Goal: Task Accomplishment & Management: Manage account settings

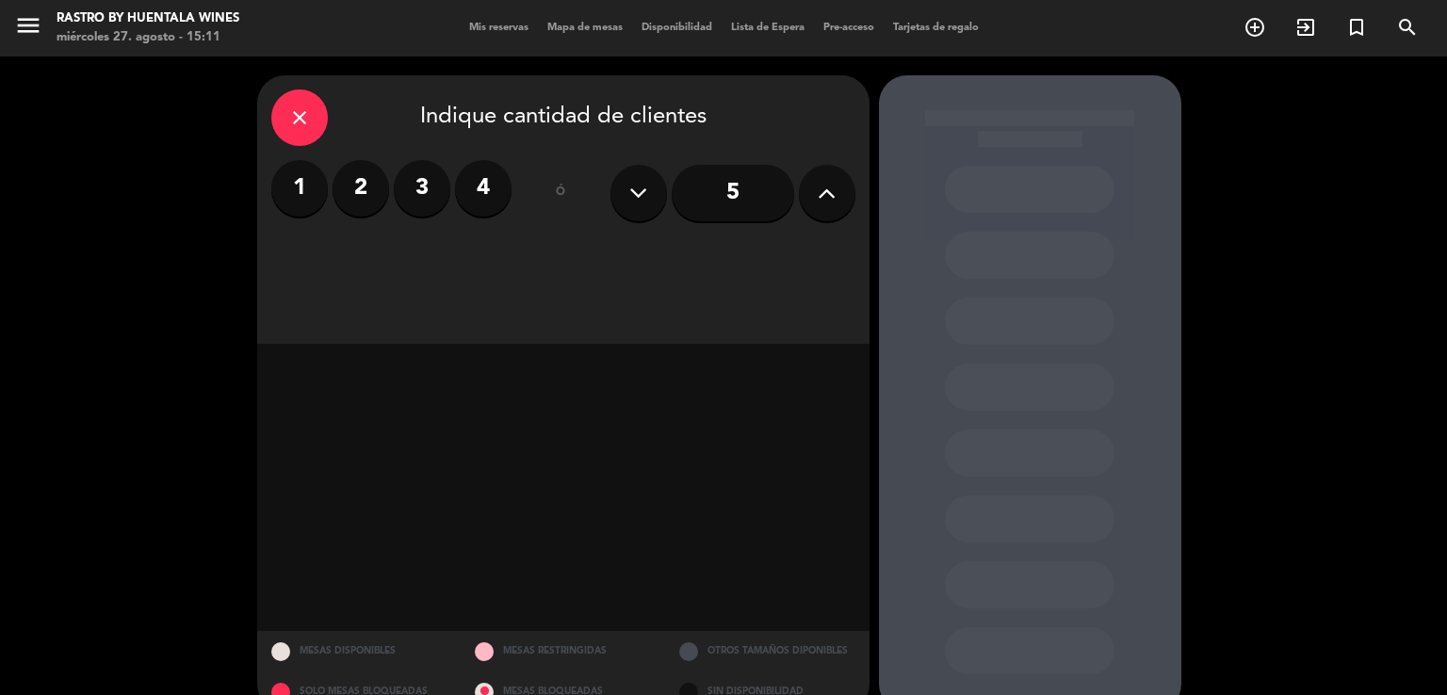
click at [289, 105] on div "close" at bounding box center [299, 117] width 57 height 57
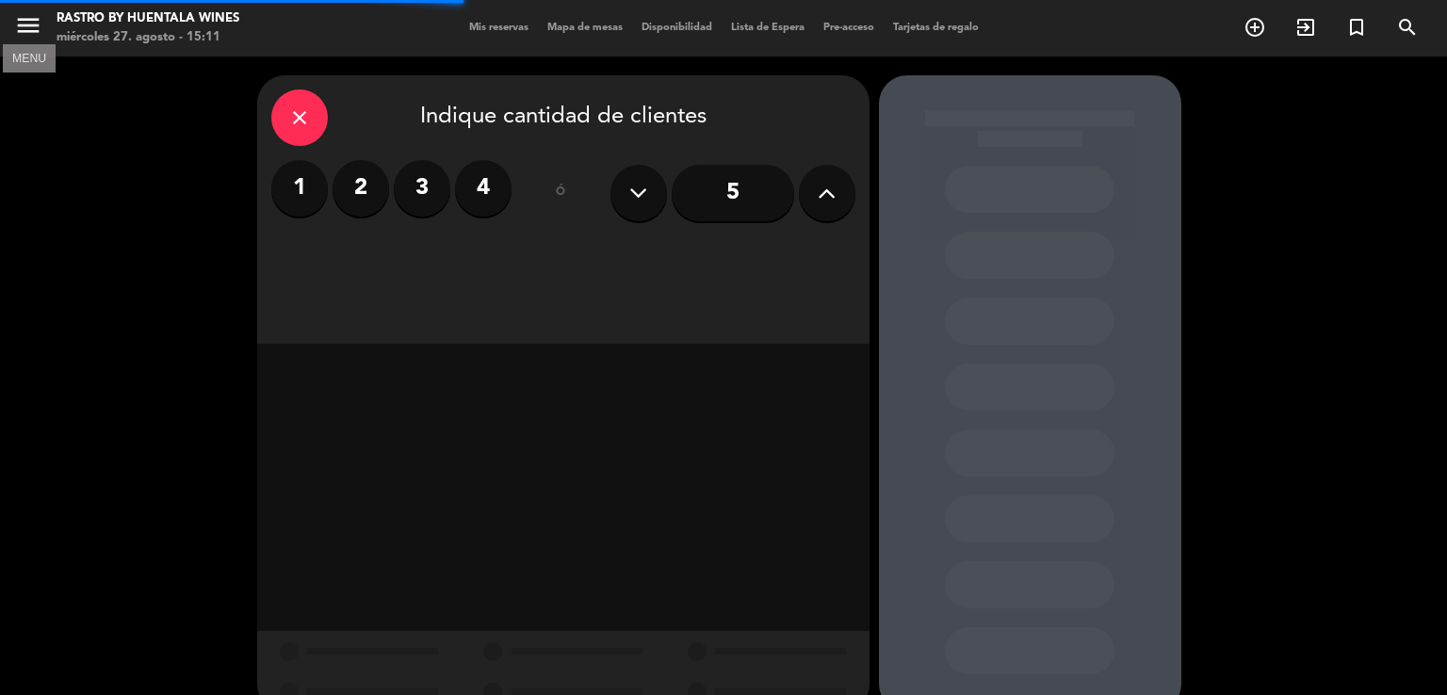
click at [19, 27] on icon "menu" at bounding box center [28, 25] width 28 height 28
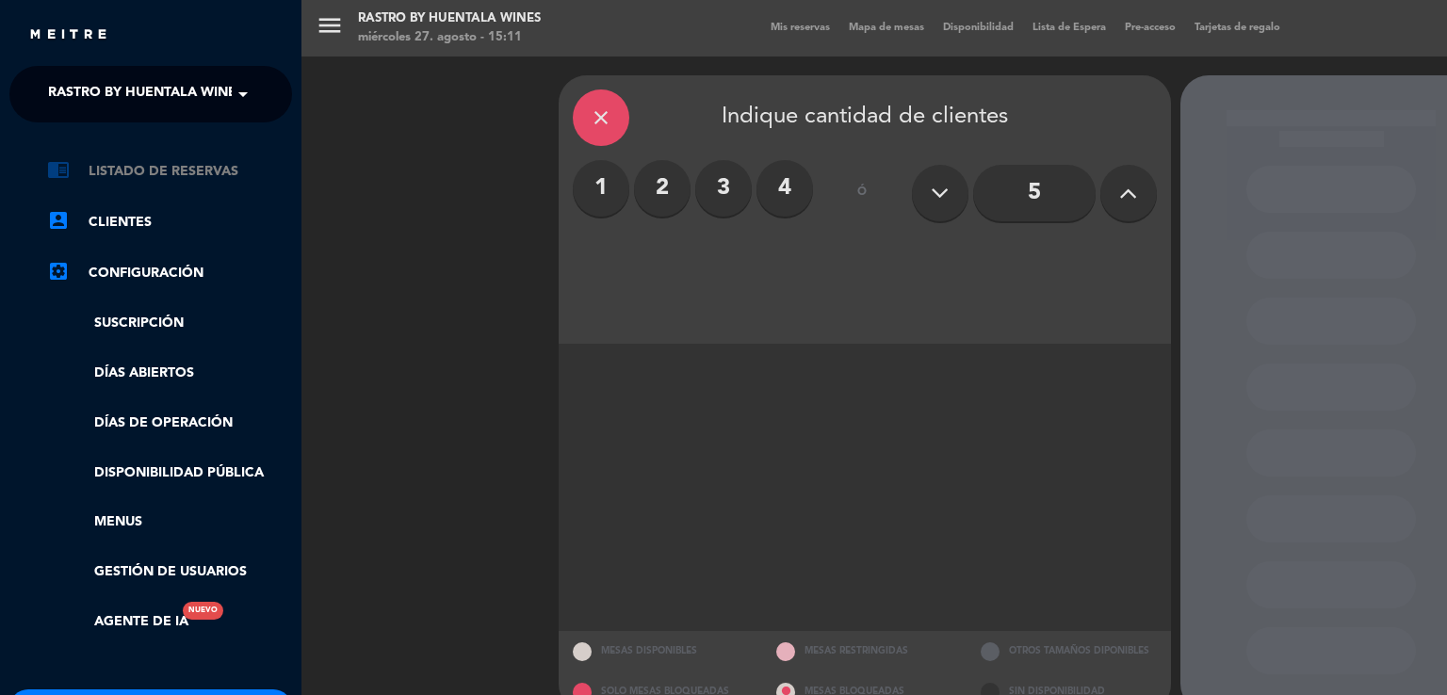
click at [113, 180] on link "chrome_reader_mode Listado de Reservas" at bounding box center [169, 171] width 245 height 23
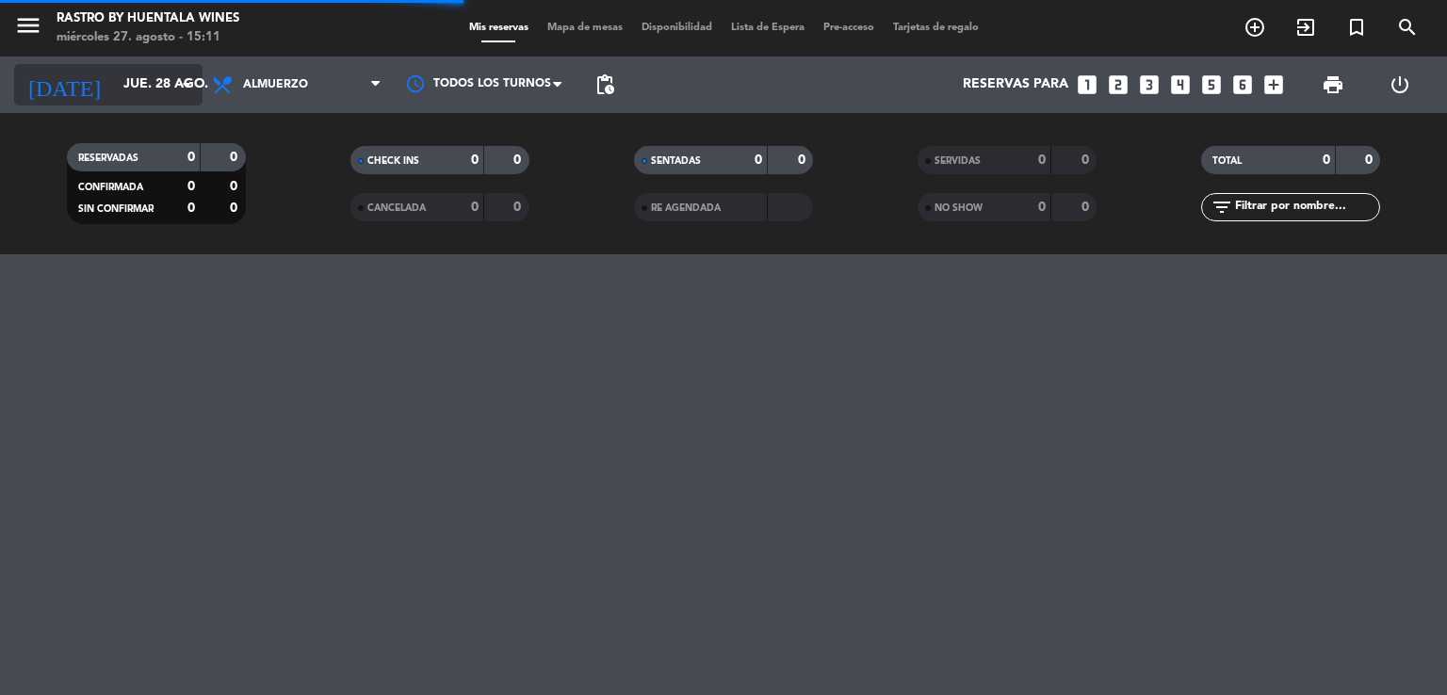
click at [155, 77] on input "jue. 28 ago." at bounding box center [203, 85] width 179 height 34
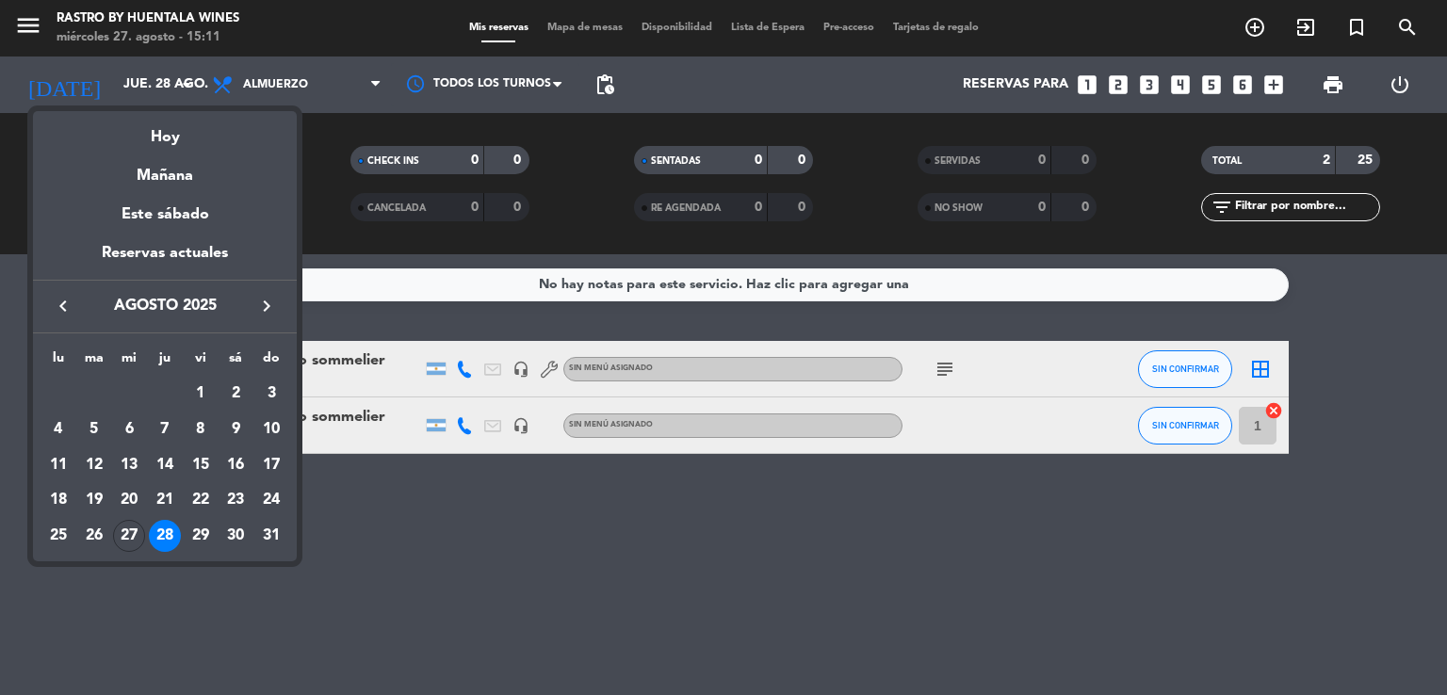
click at [251, 306] on button "keyboard_arrow_right" at bounding box center [267, 306] width 34 height 24
click at [265, 429] on div "5" at bounding box center [271, 430] width 32 height 32
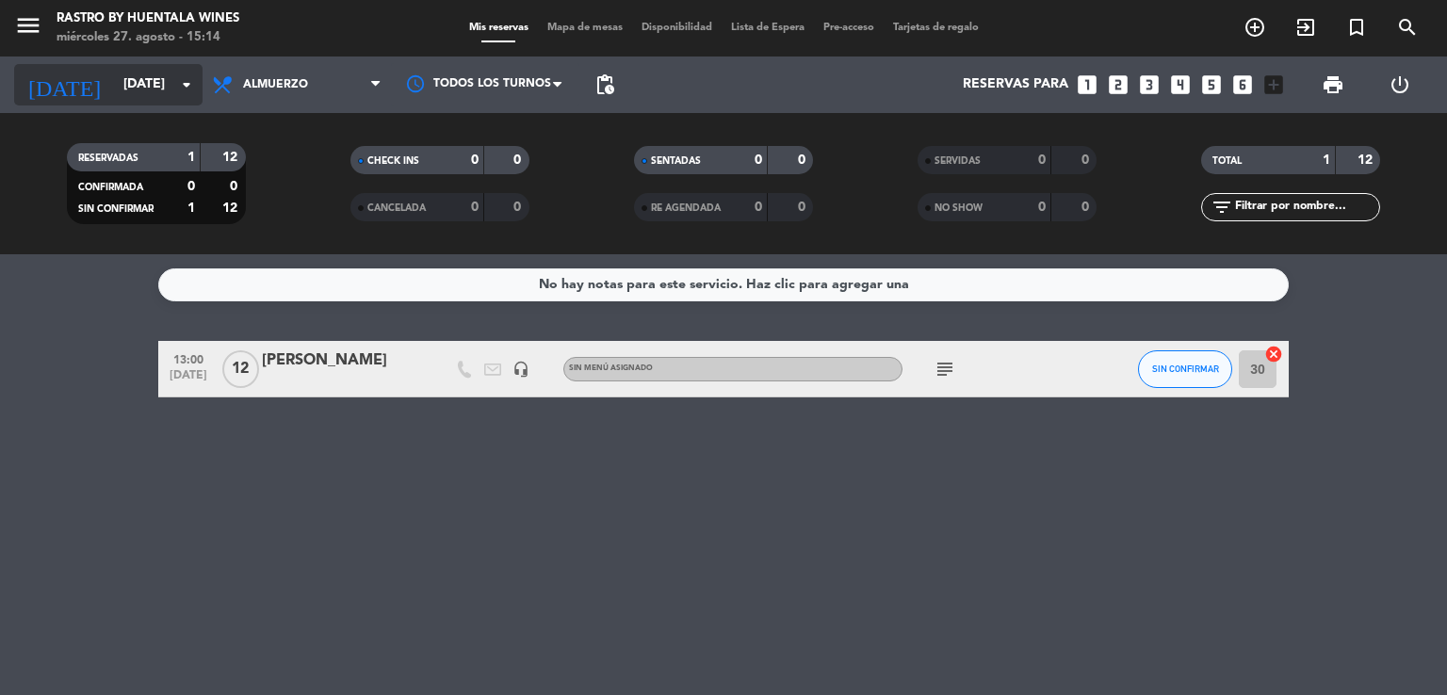
click at [125, 87] on input "[DATE]" at bounding box center [203, 85] width 179 height 34
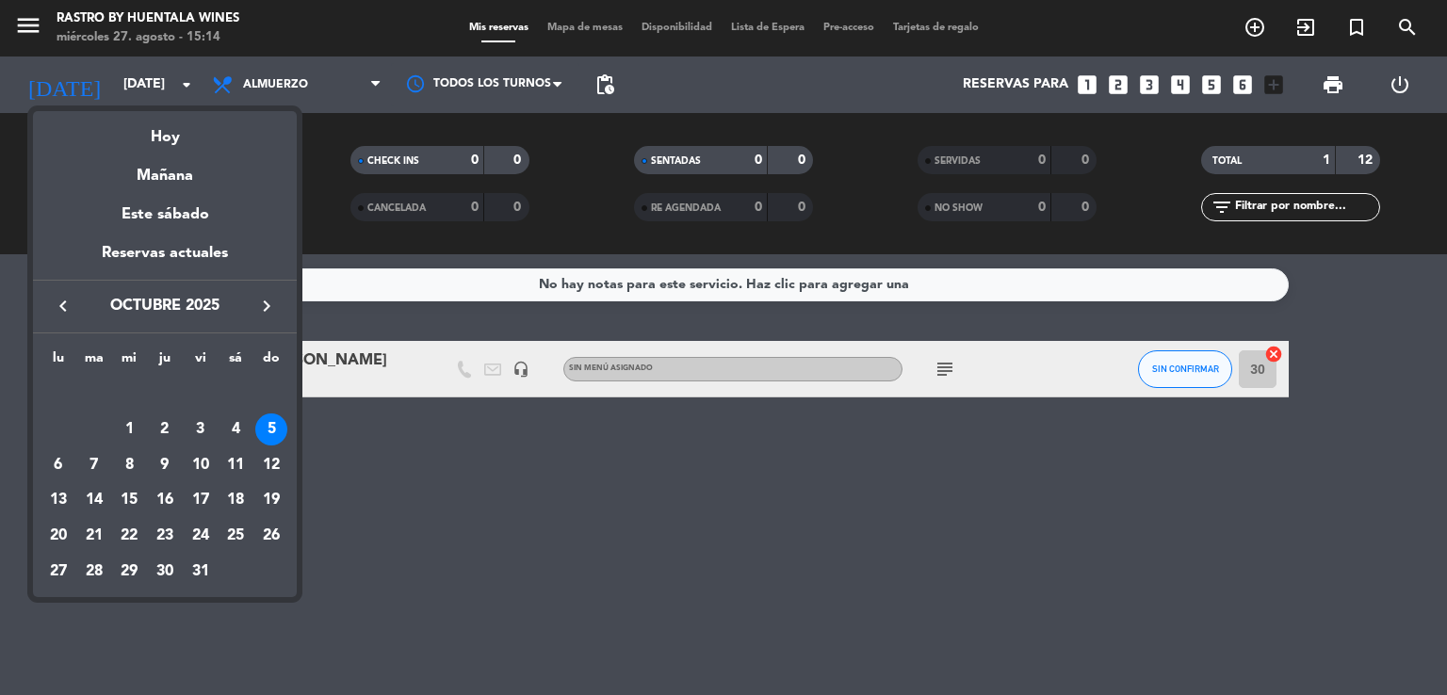
click at [68, 302] on icon "keyboard_arrow_left" at bounding box center [63, 306] width 23 height 23
click at [133, 538] on div "27" at bounding box center [129, 536] width 32 height 32
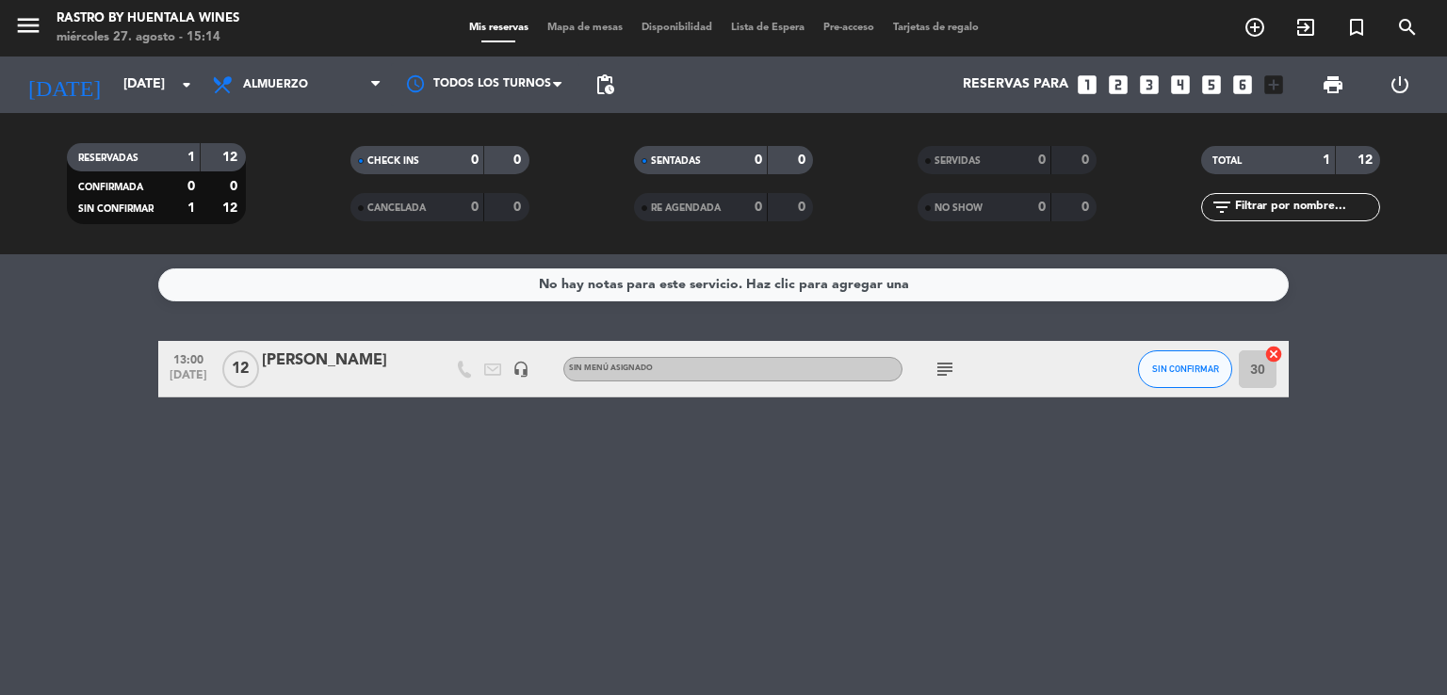
type input "mié. 27 ago."
click at [285, 385] on div at bounding box center [342, 381] width 160 height 15
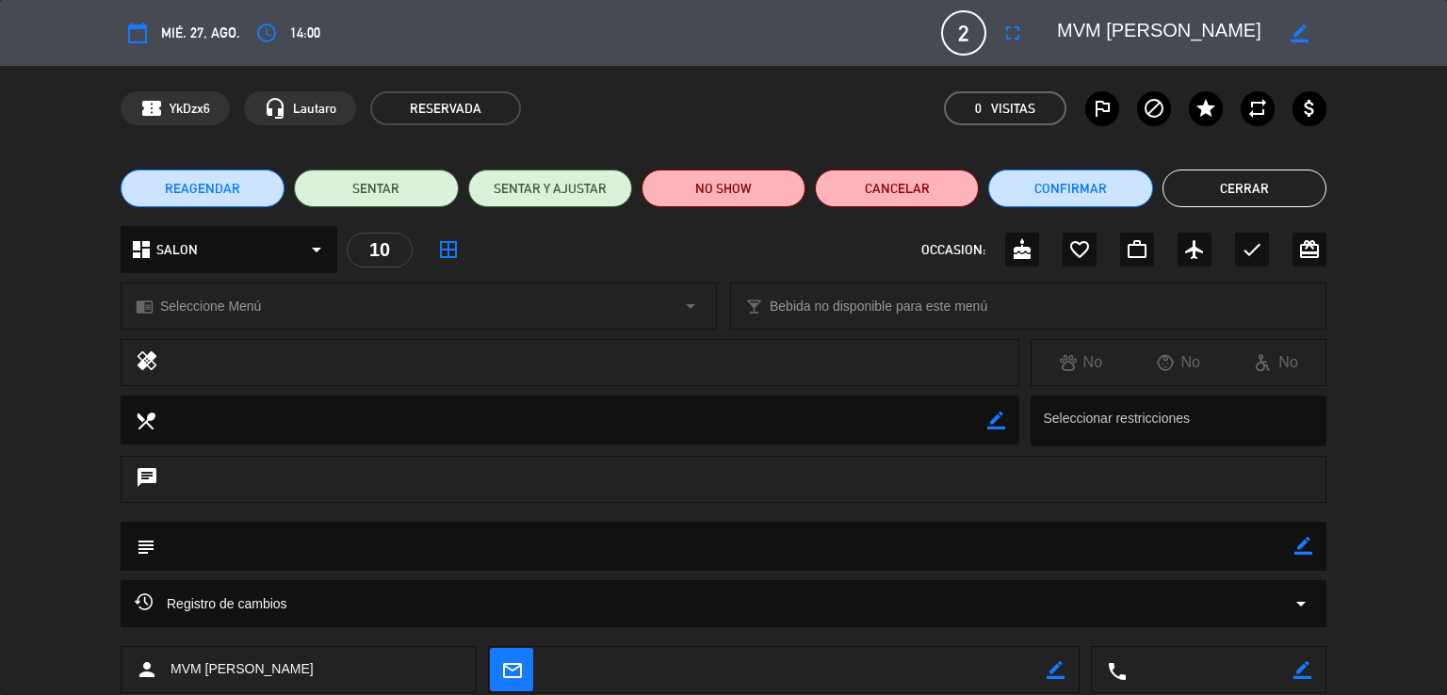
scroll to position [349, 0]
